Goal: Task Accomplishment & Management: Use online tool/utility

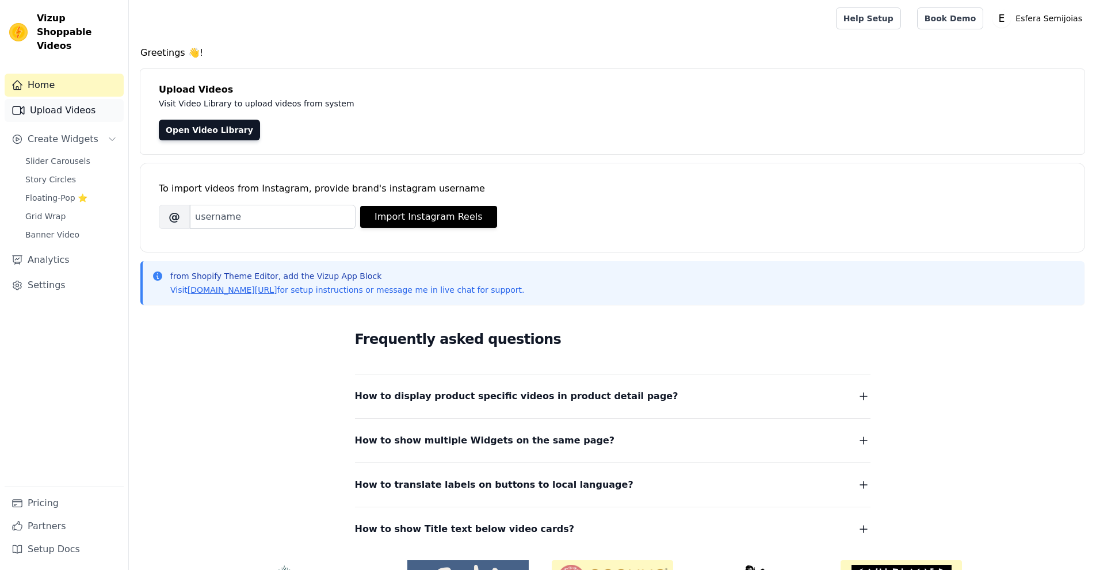
click at [80, 99] on link "Upload Videos" at bounding box center [64, 110] width 119 height 23
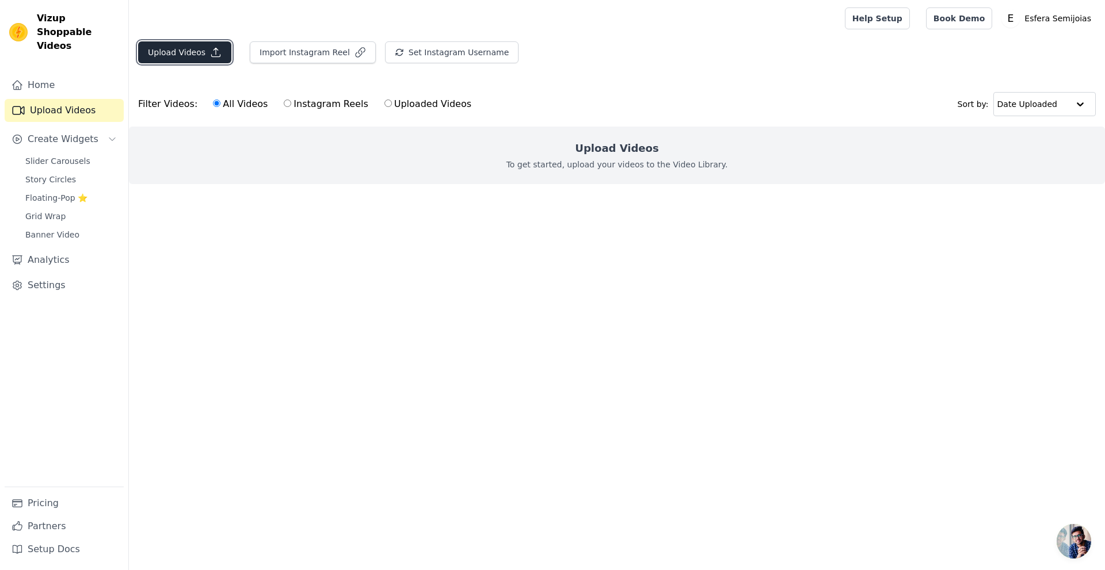
drag, startPoint x: 162, startPoint y: 43, endPoint x: 169, endPoint y: 48, distance: 8.6
click at [169, 48] on button "Upload Videos" at bounding box center [184, 52] width 93 height 22
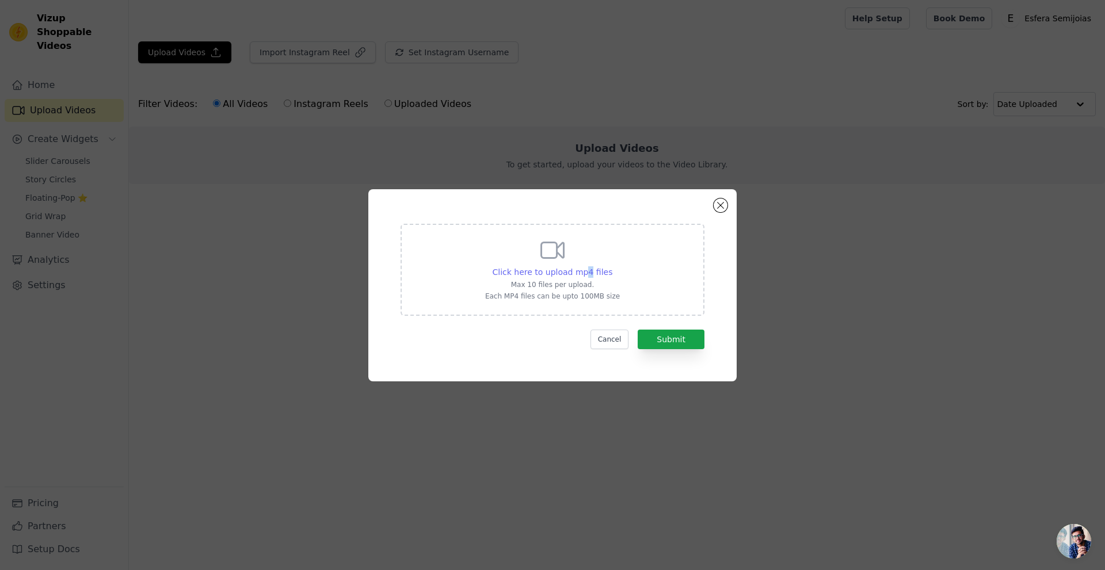
click at [586, 273] on span "Click here to upload mp4 files" at bounding box center [553, 272] width 120 height 9
click at [561, 273] on span "Click here to upload mp4 files" at bounding box center [553, 272] width 120 height 9
click at [612, 266] on input "Click here to upload mp4 files Max 10 files per upload. Each MP4 files can be u…" at bounding box center [612, 266] width 1 height 1
type input "C:\fakepath\VIDEO AMB 1 (2).mp4"
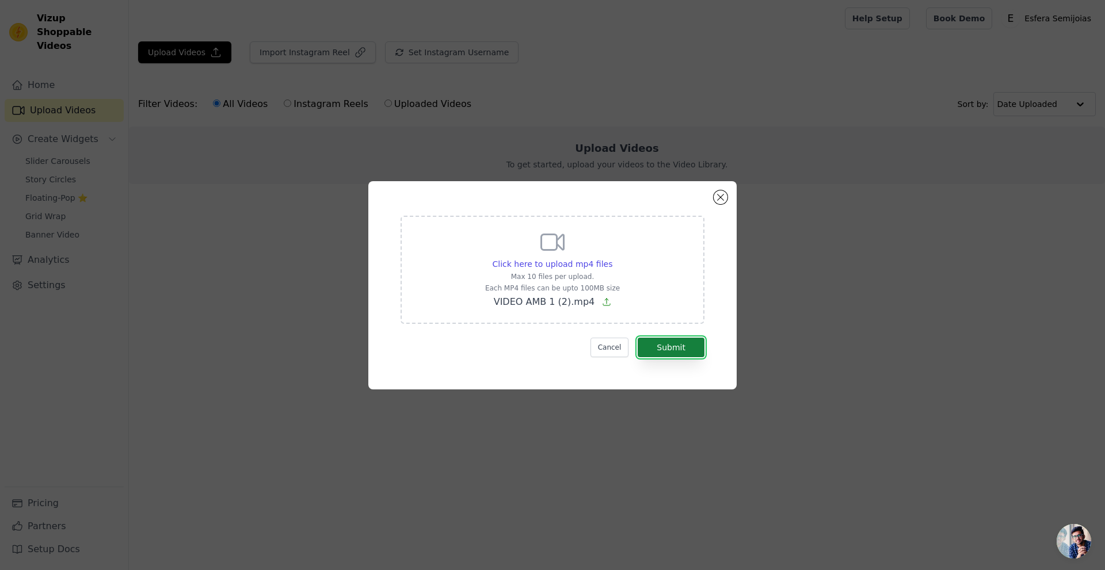
click at [651, 343] on button "Submit" at bounding box center [671, 348] width 67 height 20
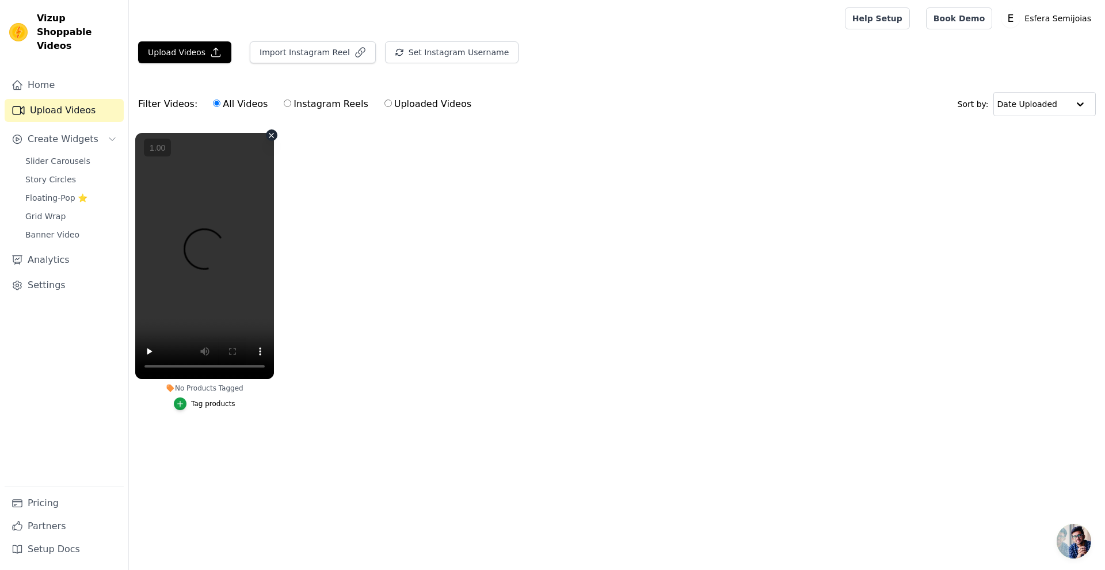
click at [261, 351] on vsc-controller at bounding box center [204, 256] width 139 height 246
click at [258, 350] on vsc-controller at bounding box center [204, 256] width 139 height 246
click at [48, 211] on span "Grid Wrap" at bounding box center [45, 217] width 40 height 12
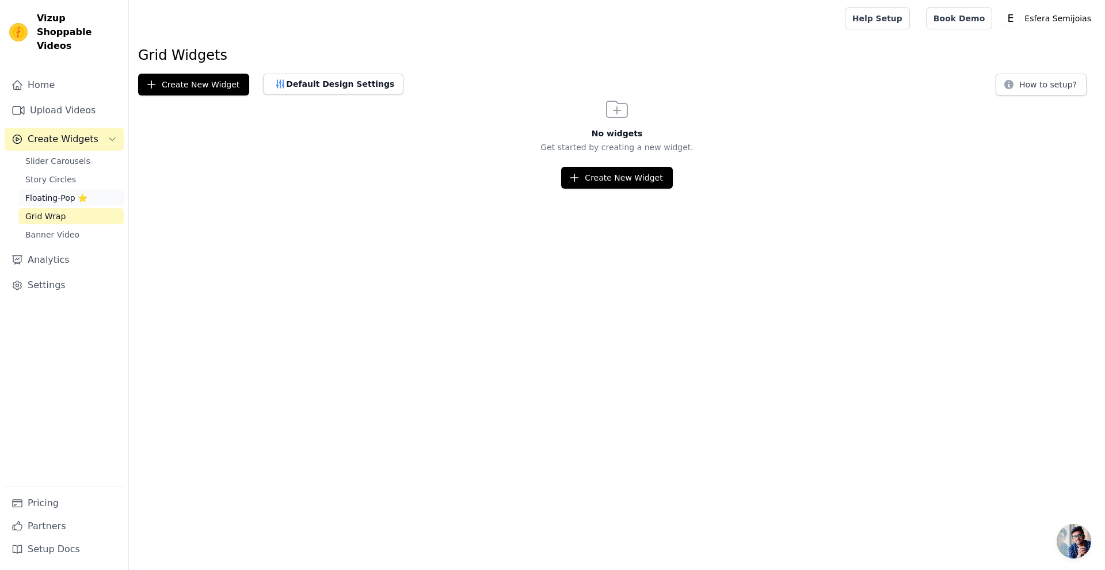
click at [73, 192] on span "Floating-Pop ⭐" at bounding box center [56, 198] width 62 height 12
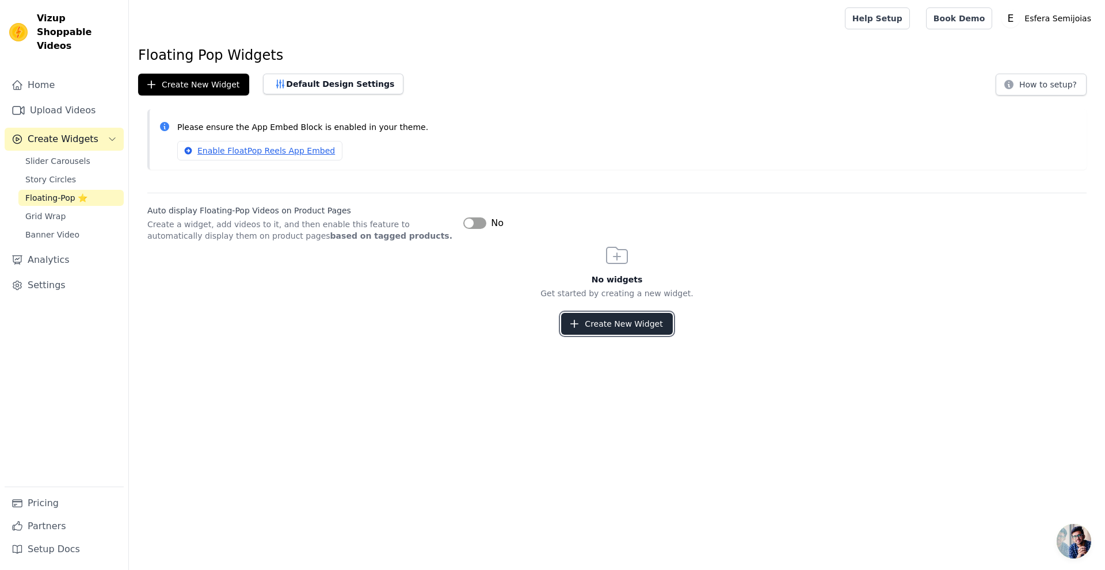
click at [638, 323] on button "Create New Widget" at bounding box center [616, 324] width 111 height 22
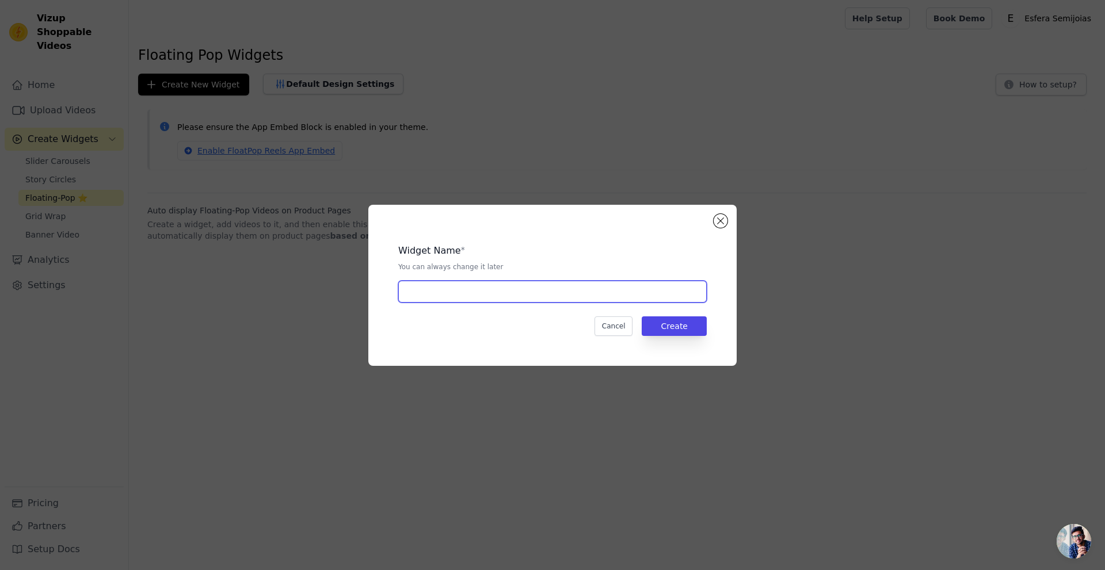
click at [596, 296] on input "text" at bounding box center [552, 292] width 308 height 22
drag, startPoint x: 435, startPoint y: 289, endPoint x: 560, endPoint y: 289, distance: 124.9
click at [560, 289] on input "bolinha biju da frida" at bounding box center [552, 292] width 308 height 22
type input "bolinha esfera"
click at [716, 216] on button "Close modal" at bounding box center [721, 221] width 14 height 14
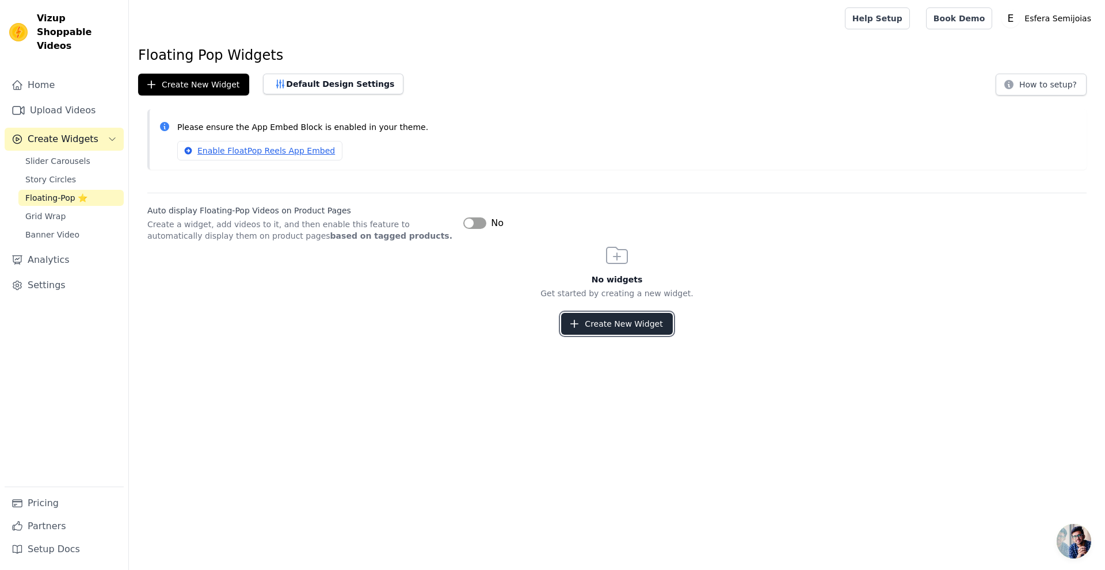
click at [630, 316] on button "Create New Widget" at bounding box center [616, 324] width 111 height 22
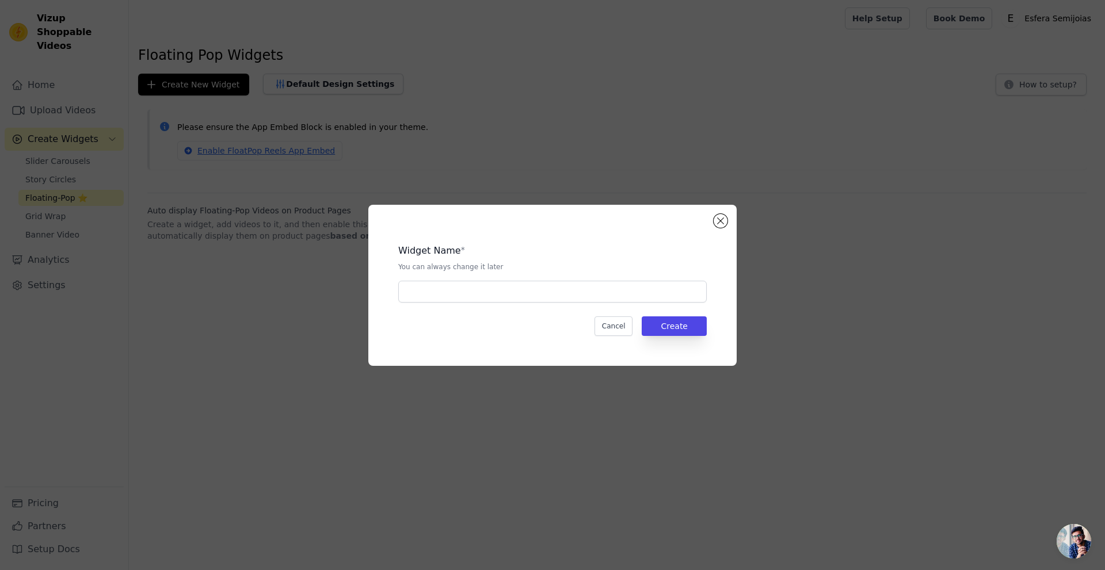
drag, startPoint x: 551, startPoint y: 274, endPoint x: 548, endPoint y: 283, distance: 9.8
click at [551, 276] on div "Widget Name * You can always change it later" at bounding box center [552, 269] width 308 height 68
click at [548, 283] on input "text" at bounding box center [552, 292] width 308 height 22
type input "bolinha esfera"
click at [683, 328] on button "Create" at bounding box center [674, 326] width 65 height 20
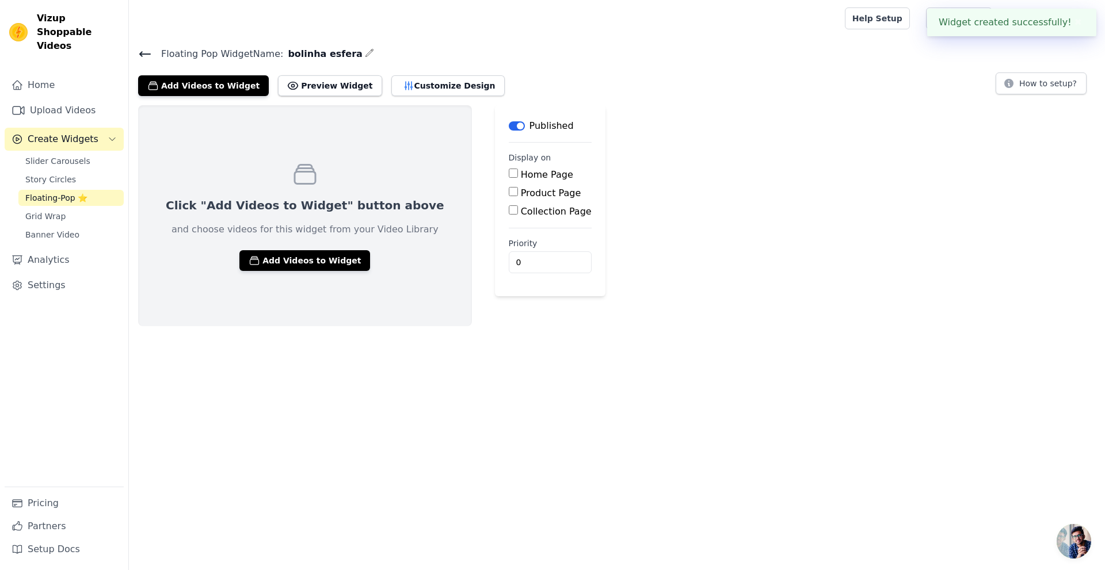
click at [521, 177] on label "Home Page" at bounding box center [547, 174] width 52 height 11
click at [509, 177] on input "Home Page" at bounding box center [513, 173] width 9 height 9
checkbox input "true"
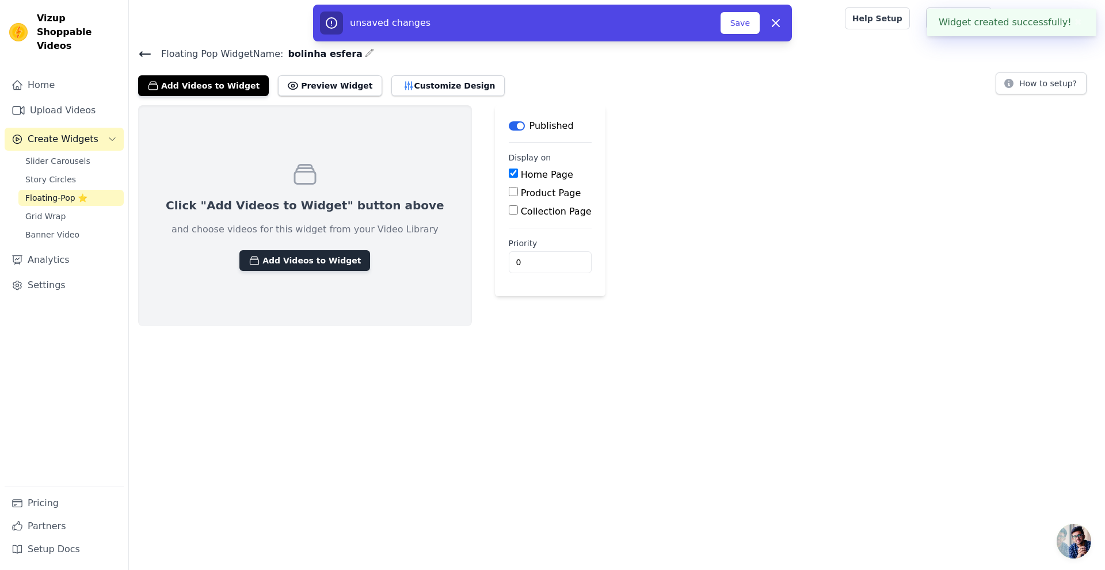
click at [297, 264] on button "Add Videos to Widget" at bounding box center [304, 260] width 131 height 21
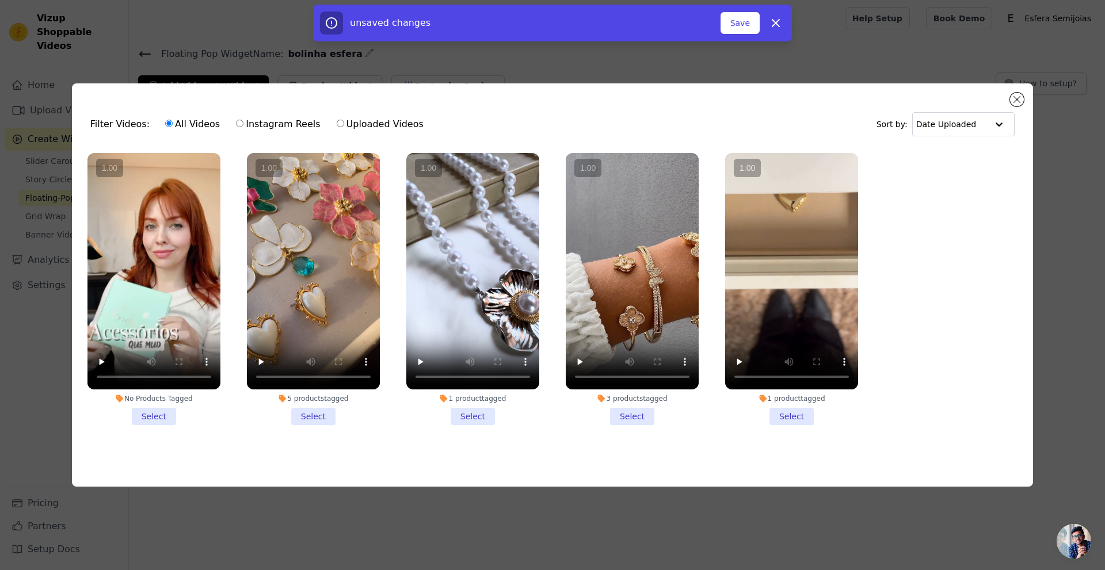
click at [338, 123] on label "Uploaded Videos" at bounding box center [380, 124] width 88 height 15
click at [338, 123] on input "Uploaded Videos" at bounding box center [340, 123] width 7 height 7
radio input "true"
click at [337, 122] on input "Uploaded Videos" at bounding box center [340, 123] width 7 height 7
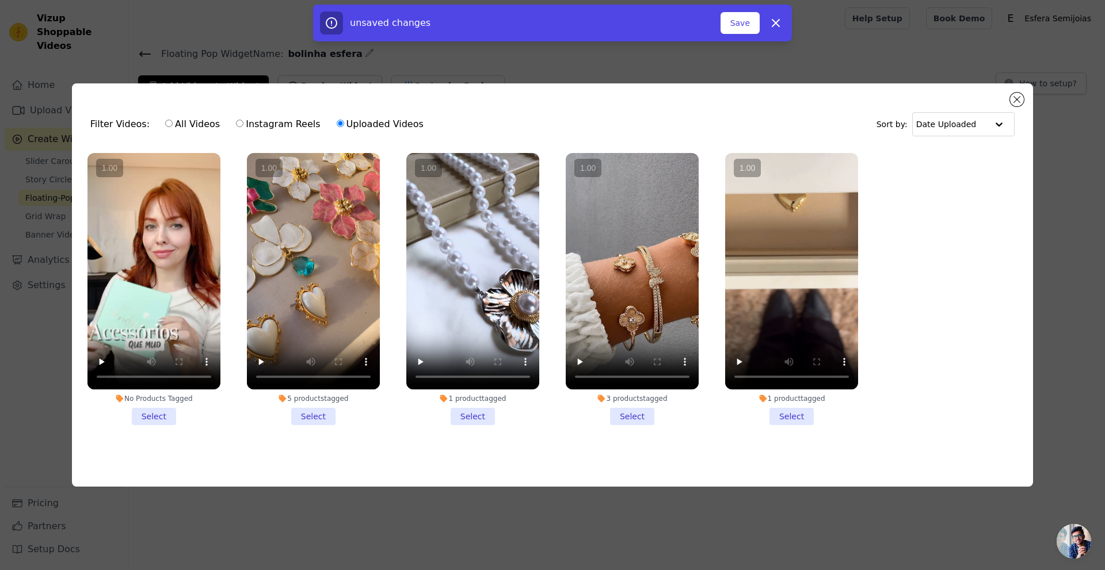
click at [337, 122] on input "Uploaded Videos" at bounding box center [340, 123] width 7 height 7
drag, startPoint x: 490, startPoint y: 466, endPoint x: 512, endPoint y: 464, distance: 21.9
click at [494, 467] on div "Filter Videos: All Videos Instagram Reels Uploaded Videos Sort by: Date Uploade…" at bounding box center [552, 284] width 961 height 403
click at [953, 139] on div "Filter Videos: All Videos Instagram Reels Uploaded Videos Sort by: Date Uploaded" at bounding box center [552, 124] width 943 height 45
click at [1019, 96] on button "Close modal" at bounding box center [1017, 100] width 14 height 14
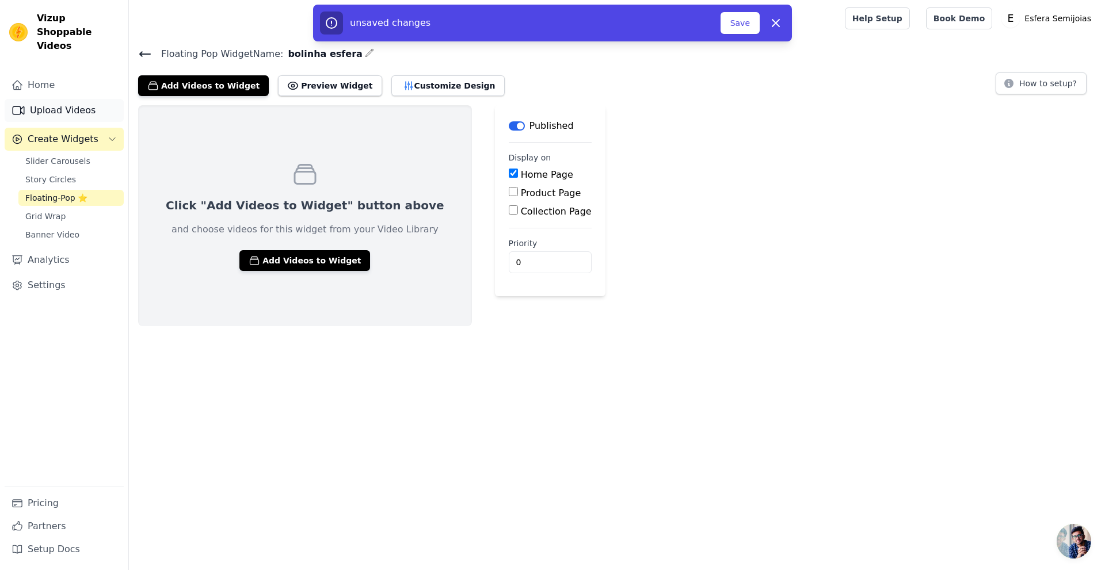
click at [76, 99] on link "Upload Videos" at bounding box center [64, 110] width 119 height 23
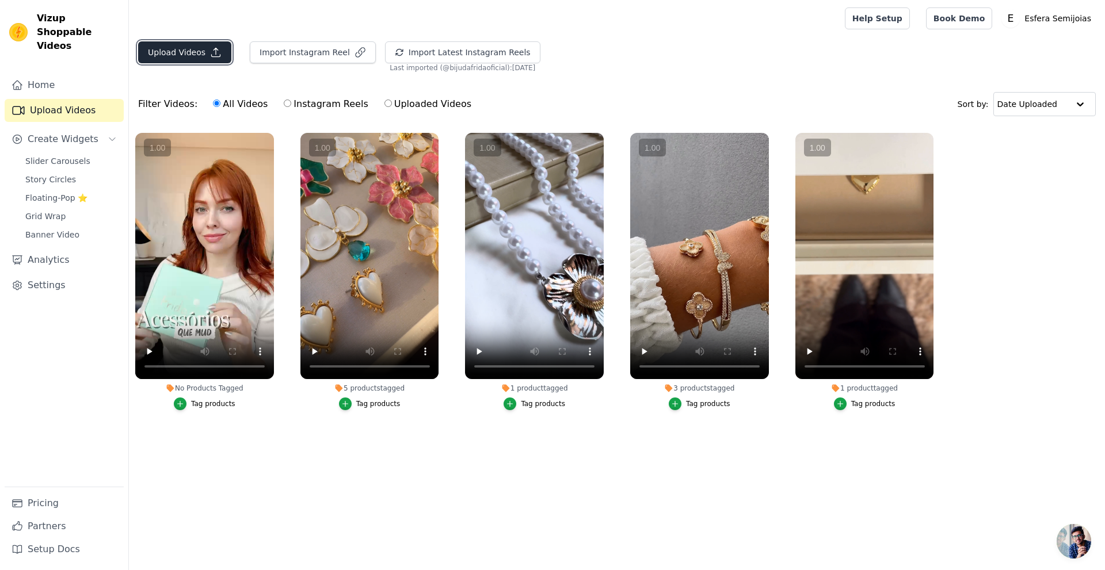
click at [178, 42] on button "Upload Videos" at bounding box center [184, 52] width 93 height 22
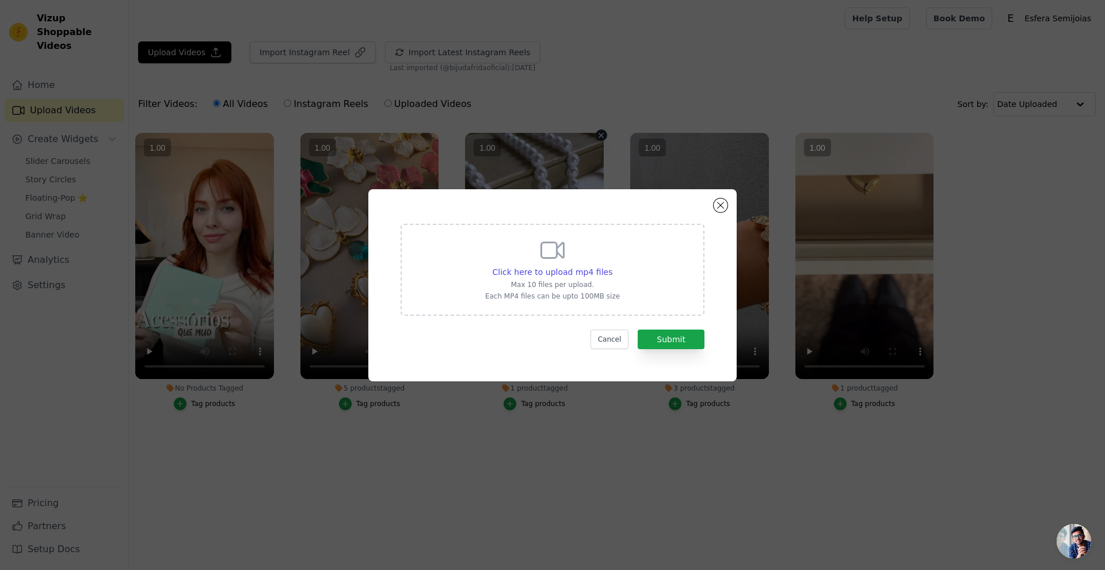
click at [534, 273] on vsc-controller at bounding box center [534, 256] width 139 height 246
click at [572, 276] on vsc-controller at bounding box center [534, 256] width 139 height 246
click at [562, 276] on vsc-controller at bounding box center [534, 256] width 139 height 246
click at [560, 272] on vsc-controller at bounding box center [534, 256] width 139 height 246
click at [548, 260] on vsc-controller at bounding box center [534, 256] width 139 height 246
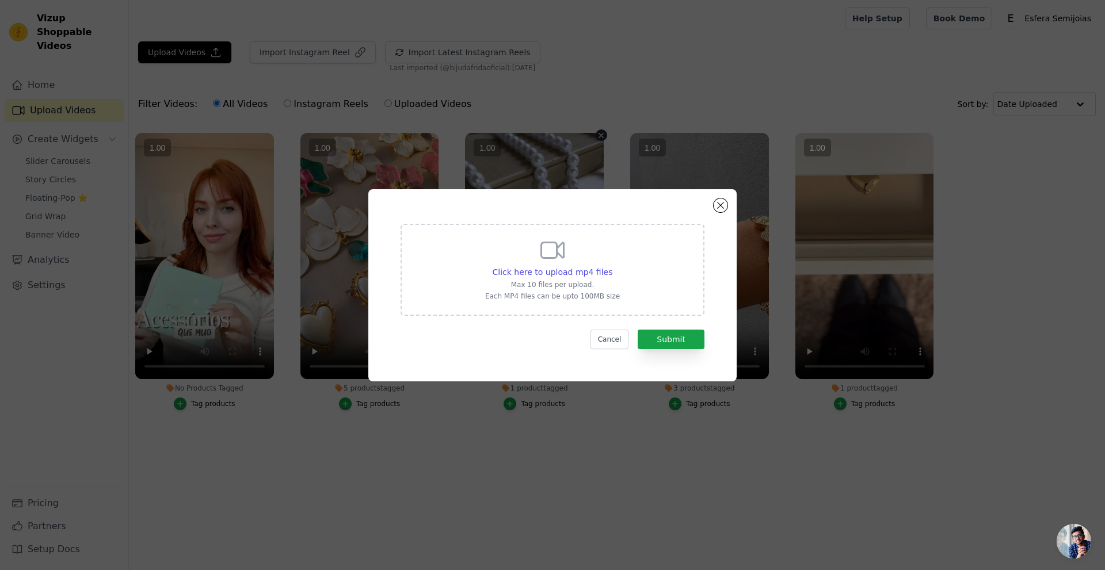
click at [555, 280] on vsc-controller at bounding box center [534, 256] width 139 height 246
click at [540, 257] on vsc-controller at bounding box center [534, 256] width 139 height 246
click at [544, 269] on vsc-controller at bounding box center [534, 256] width 139 height 246
drag, startPoint x: 613, startPoint y: 337, endPoint x: 611, endPoint y: 343, distance: 6.6
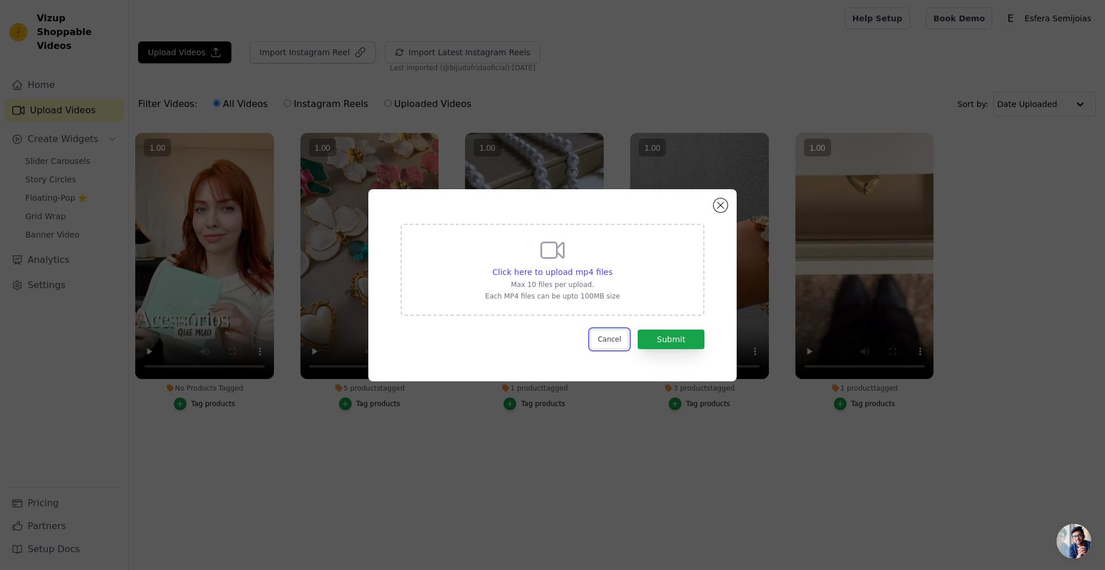
click at [611, 342] on button "Cancel" at bounding box center [609, 340] width 39 height 20
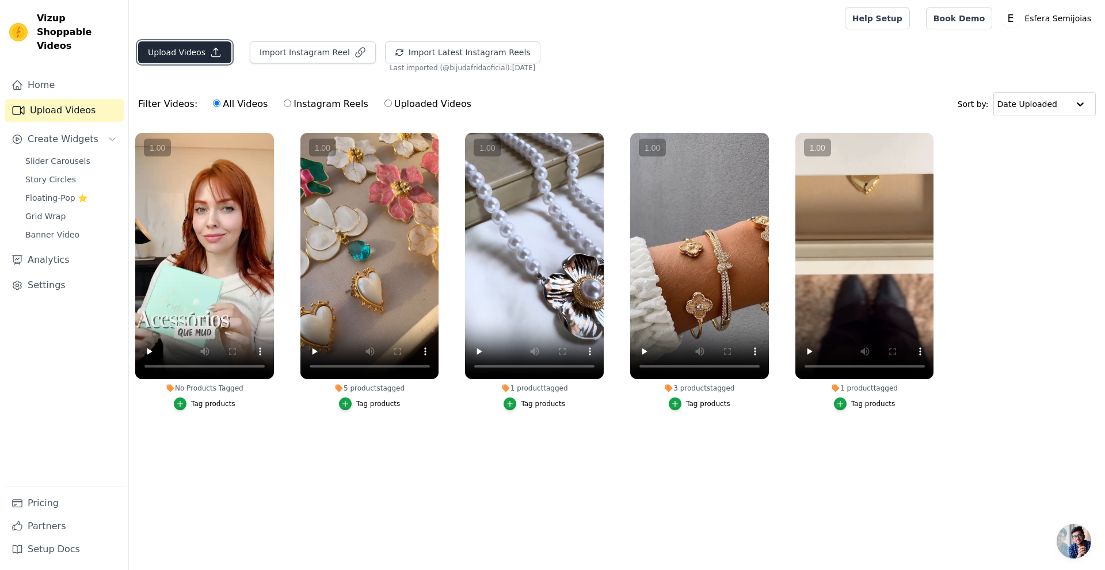
click at [216, 51] on icon "button" at bounding box center [216, 53] width 12 height 12
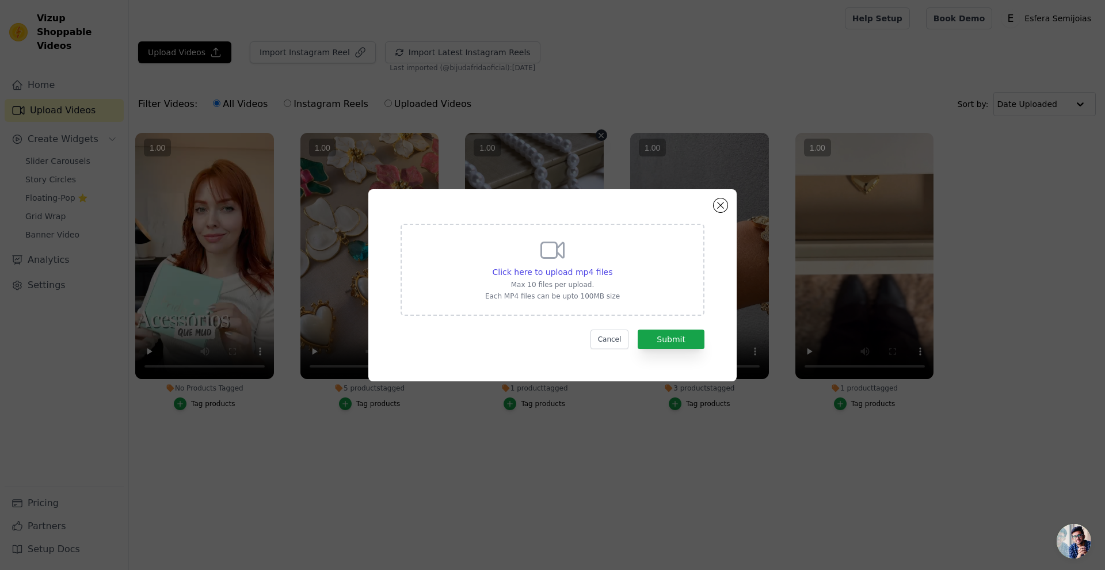
click at [525, 266] on vsc-controller at bounding box center [534, 256] width 139 height 246
drag, startPoint x: 526, startPoint y: 268, endPoint x: 529, endPoint y: 274, distance: 7.2
click at [527, 269] on vsc-controller at bounding box center [534, 256] width 139 height 246
click at [529, 274] on vsc-controller at bounding box center [534, 256] width 139 height 246
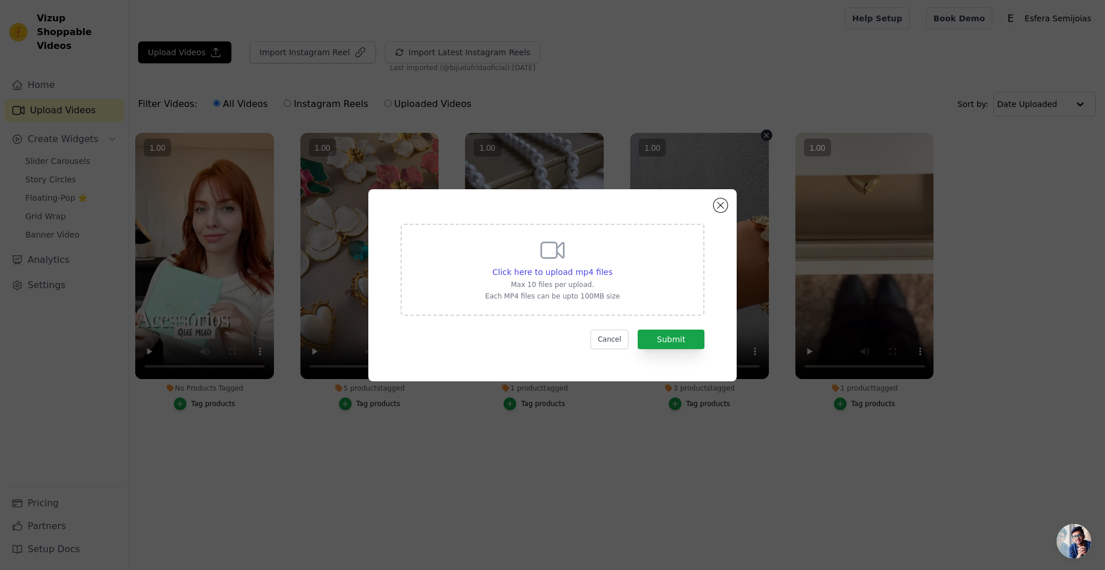
drag, startPoint x: 555, startPoint y: 258, endPoint x: 586, endPoint y: 297, distance: 49.9
click at [655, 324] on ul "No Products Tagged Tag products 5 products tagged Tag products 1 product tagged…" at bounding box center [617, 283] width 976 height 313
click at [573, 292] on vsc-controller at bounding box center [534, 256] width 139 height 246
click at [571, 291] on vsc-controller at bounding box center [534, 256] width 139 height 246
click at [552, 279] on vsc-controller at bounding box center [534, 256] width 139 height 246
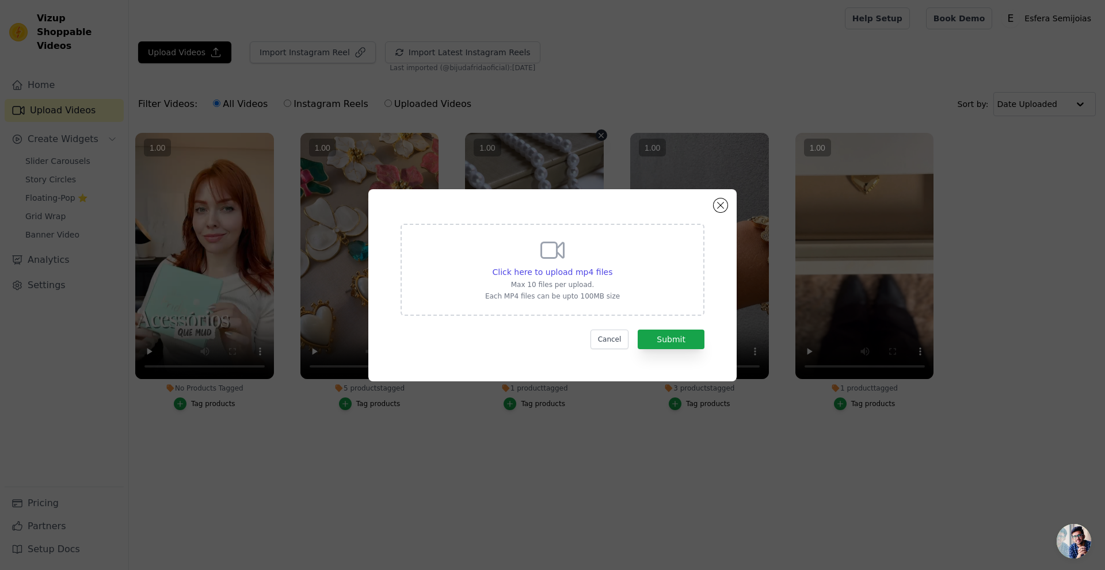
drag, startPoint x: 558, startPoint y: 270, endPoint x: 520, endPoint y: 234, distance: 52.9
click at [552, 264] on vsc-controller at bounding box center [534, 256] width 139 height 246
drag, startPoint x: 512, startPoint y: 228, endPoint x: 505, endPoint y: 235, distance: 9.8
click at [496, 269] on vsc-controller at bounding box center [534, 256] width 139 height 246
drag, startPoint x: 496, startPoint y: 270, endPoint x: 622, endPoint y: 215, distance: 137.8
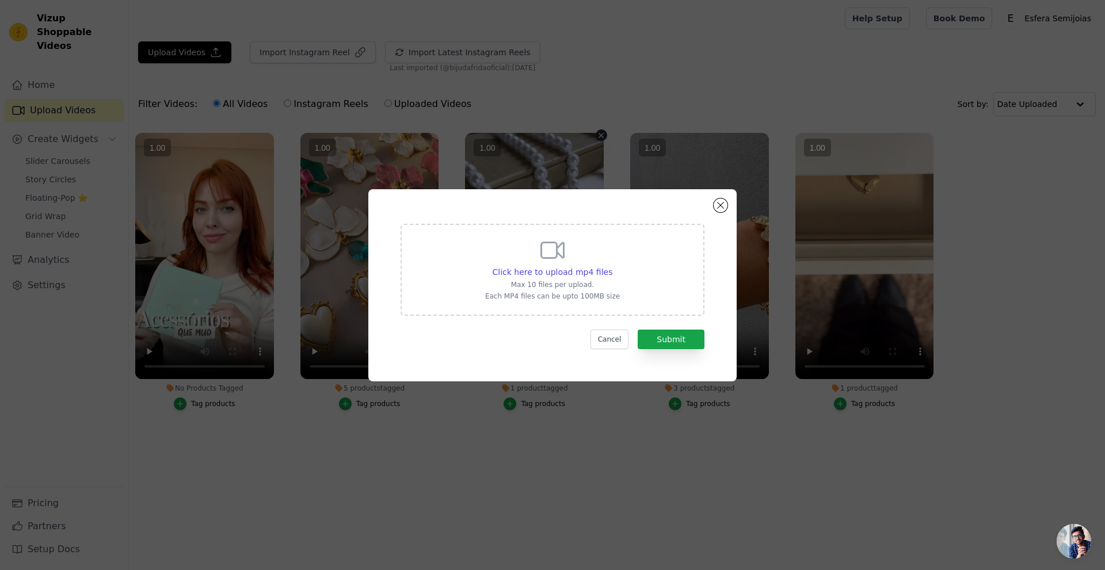
click at [512, 268] on vsc-controller at bounding box center [534, 256] width 139 height 246
